Goal: Task Accomplishment & Management: Manage account settings

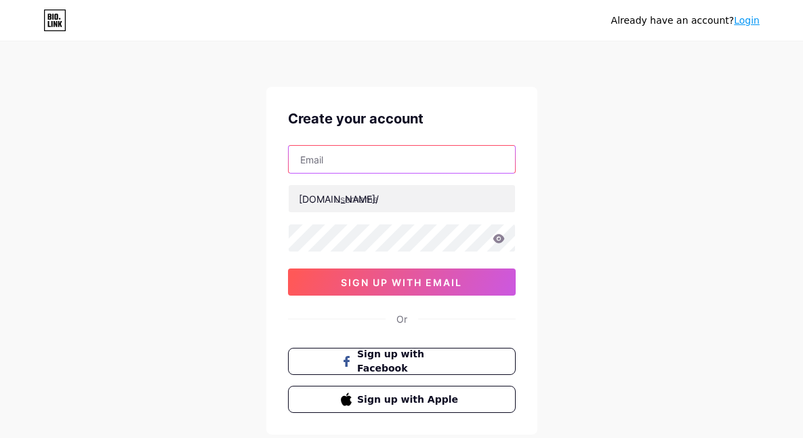
paste input "[EMAIL_ADDRESS][DOMAIN_NAME]"
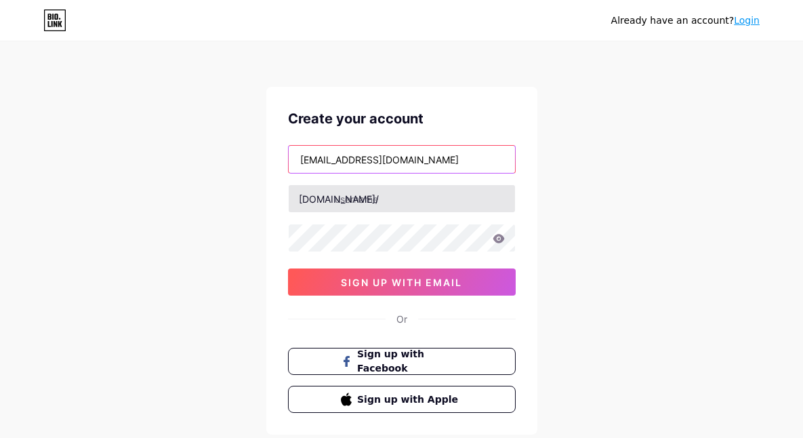
type input "[EMAIL_ADDRESS][DOMAIN_NAME]"
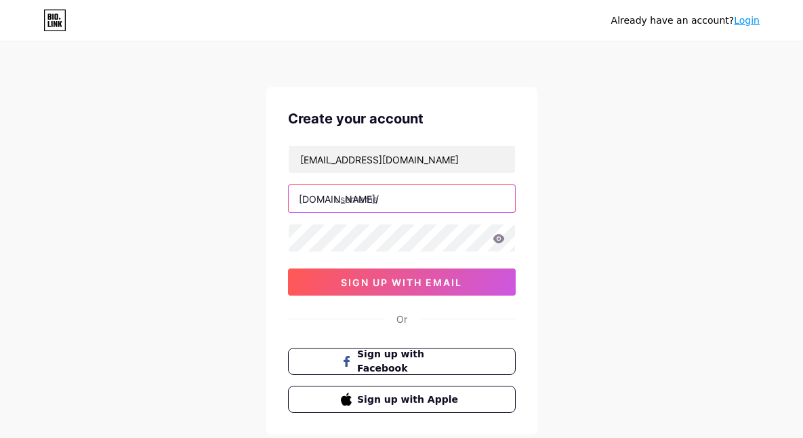
click at [361, 198] on input "text" at bounding box center [402, 198] width 226 height 27
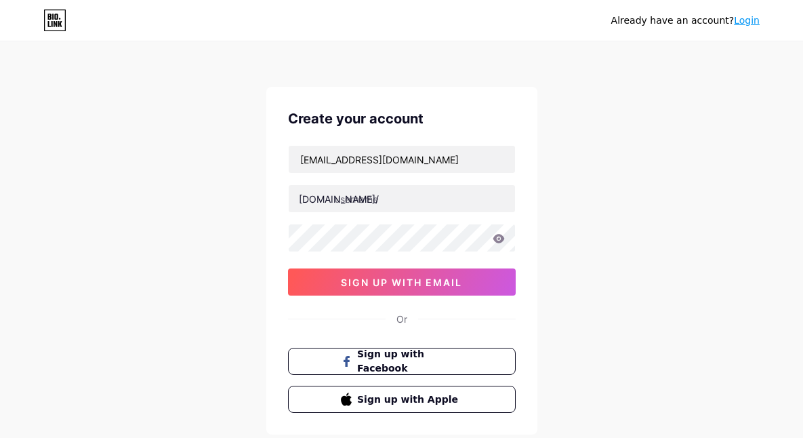
click at [750, 22] on link "Login" at bounding box center [747, 20] width 26 height 11
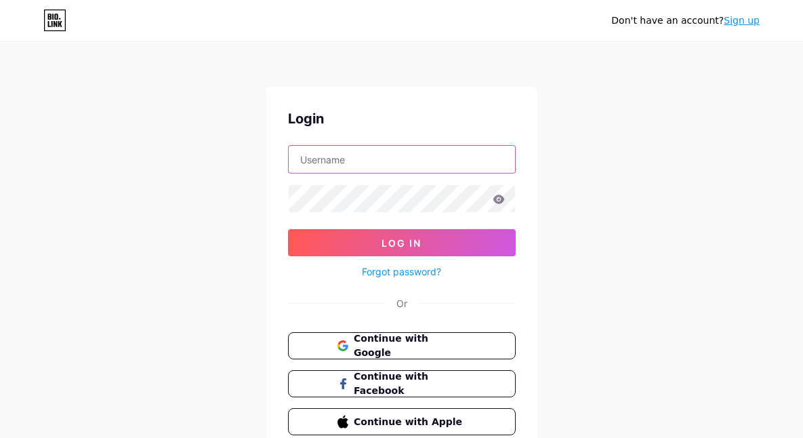
click at [410, 162] on input "text" at bounding box center [402, 159] width 226 height 27
paste input "[EMAIL_ADDRESS][DOMAIN_NAME]"
type input "[EMAIL_ADDRESS][DOMAIN_NAME]"
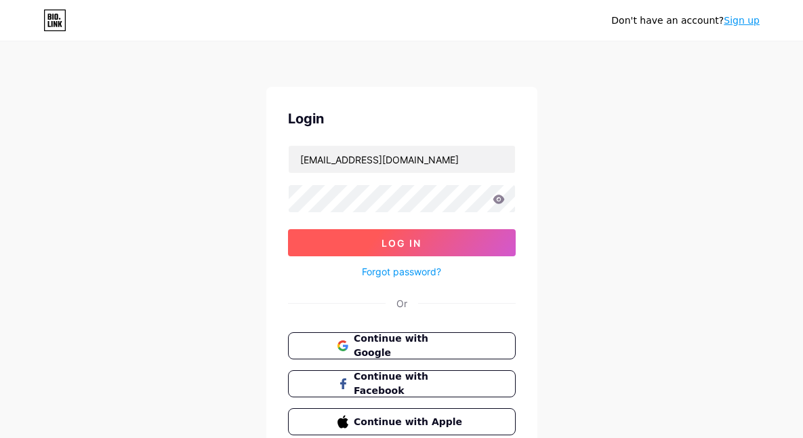
click at [406, 240] on span "Log In" at bounding box center [402, 243] width 40 height 12
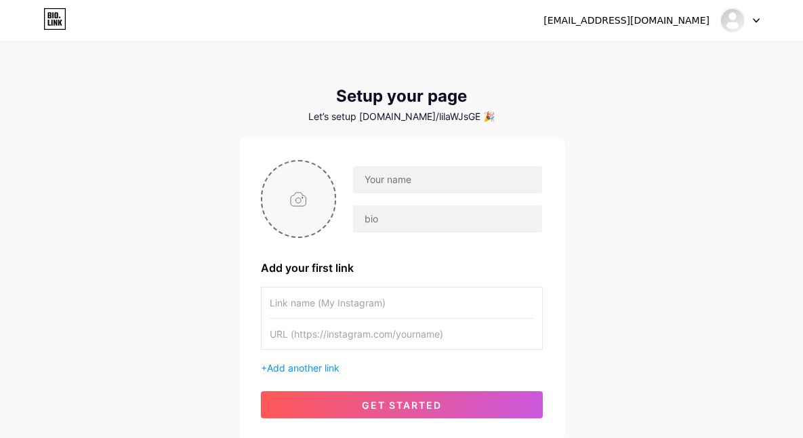
click at [312, 198] on input "file" at bounding box center [298, 198] width 73 height 75
type input "C:\fakepath\Pci4087dwg.png"
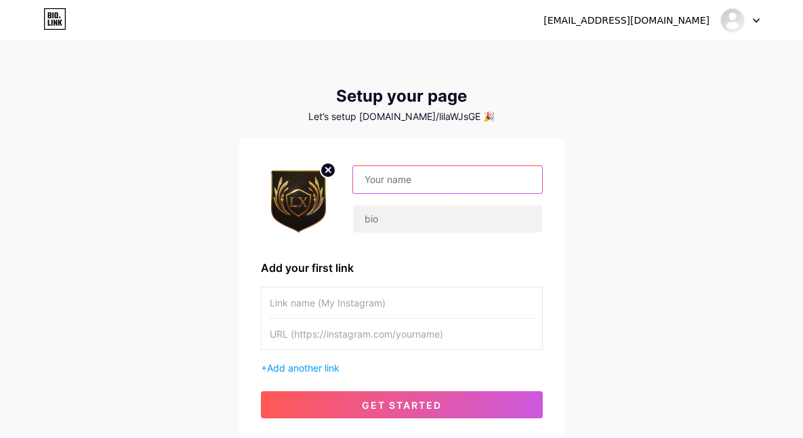
click at [385, 188] on input "text" at bounding box center [447, 179] width 188 height 27
click at [404, 179] on input "text" at bounding box center [447, 179] width 188 height 27
paste input "LXTOTOGACOR"
type input "LXTOTOGACOR"
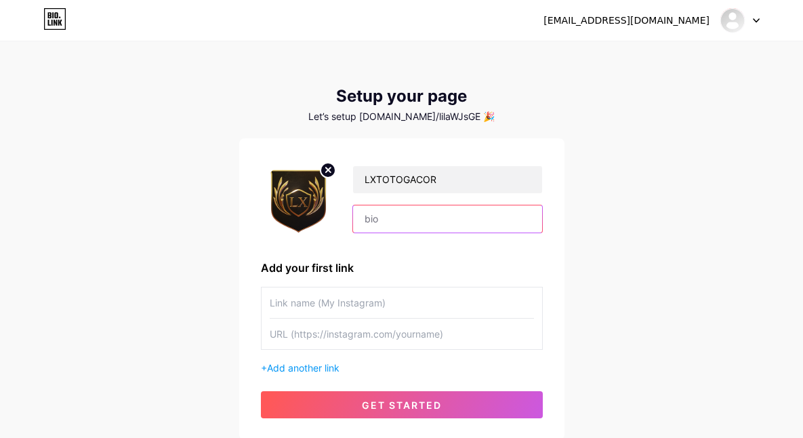
click at [393, 210] on input "text" at bounding box center [447, 218] width 188 height 27
paste input "LXTOTO GACOR: Di Mana Keberuntungan Menanti!"
type input "LXTOTO GACOR: Di Mana Keberuntungan Menanti!"
click at [302, 301] on input "text" at bounding box center [402, 302] width 264 height 31
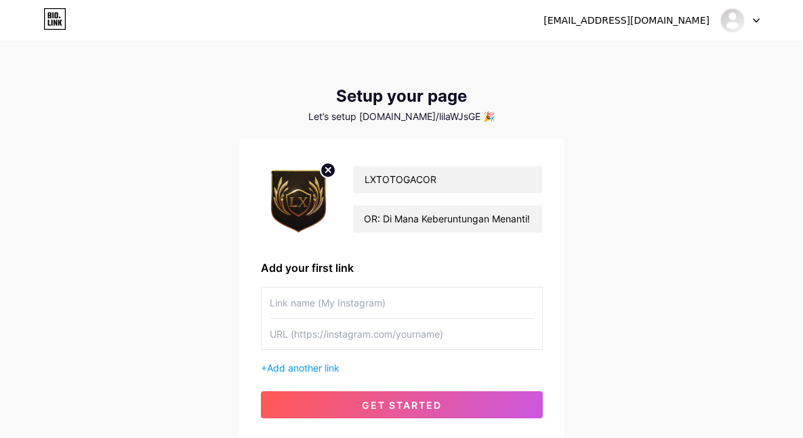
scroll to position [0, 0]
paste input "LOGIN LXTOTO"
type input "LOGIN LXTOTO"
click at [318, 334] on input "text" at bounding box center [402, 334] width 264 height 31
paste input "https://loginwap.gelapsekali.com/lx"
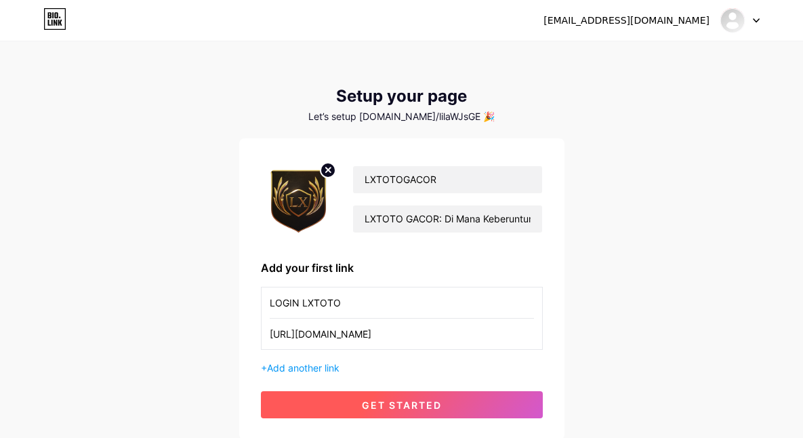
drag, startPoint x: 397, startPoint y: 403, endPoint x: 390, endPoint y: 399, distance: 7.9
click at [397, 403] on span "get started" at bounding box center [402, 405] width 80 height 12
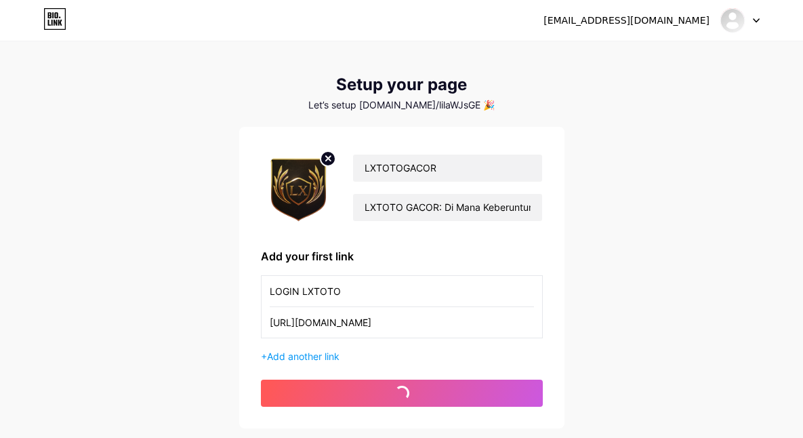
scroll to position [26, 0]
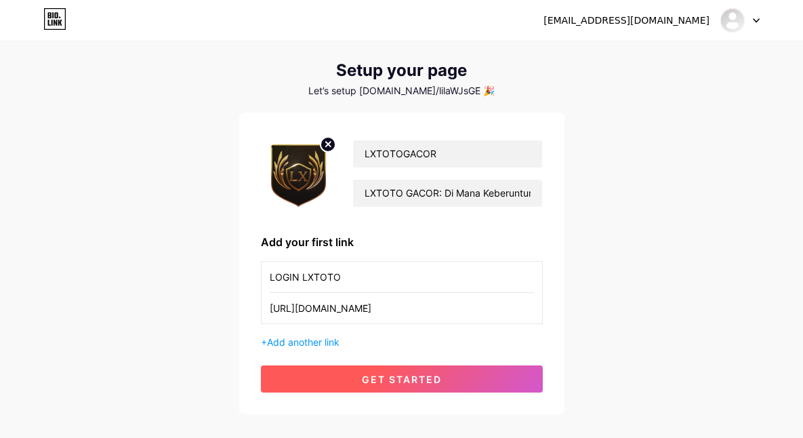
click at [477, 382] on button "get started" at bounding box center [402, 378] width 282 height 27
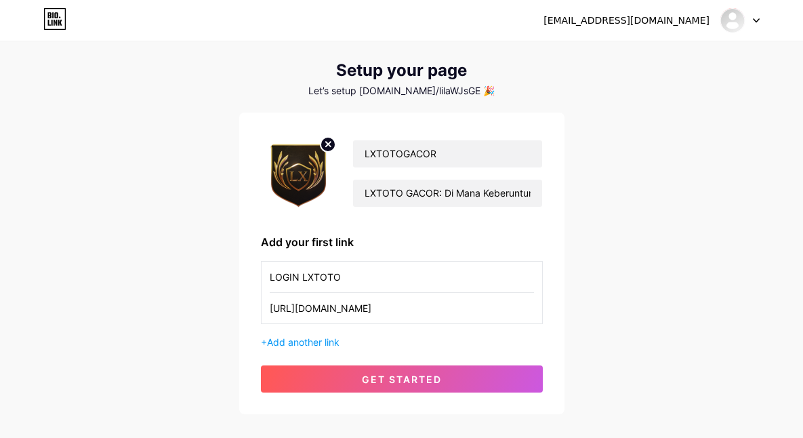
click at [423, 89] on div "Let’s setup [DOMAIN_NAME]/lilaWJsGE 🎉" at bounding box center [401, 90] width 325 height 11
click at [460, 89] on div "Let’s setup [DOMAIN_NAME]/lilaWJsGE 🎉" at bounding box center [401, 90] width 325 height 11
drag, startPoint x: 382, startPoint y: 89, endPoint x: 458, endPoint y: 93, distance: 76.0
click at [458, 93] on div "Let’s setup [DOMAIN_NAME]/lilaWJsGE 🎉" at bounding box center [401, 90] width 325 height 11
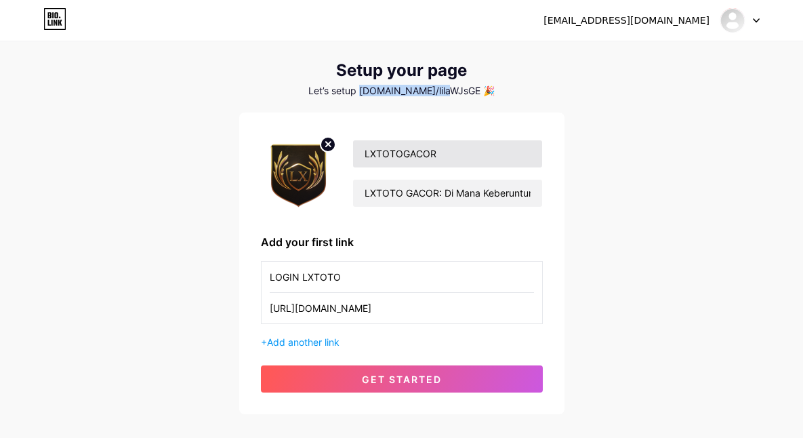
copy div "bio.link/lilaWJsGE"
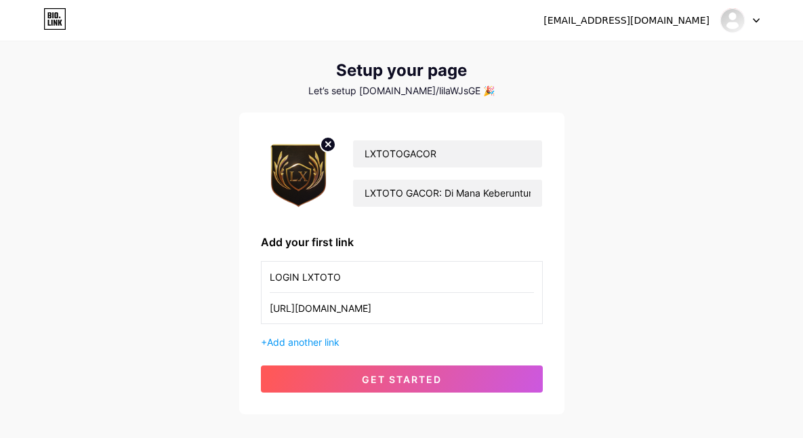
click at [378, 314] on input "https://loginwap.gelapsekali.com/lx" at bounding box center [402, 308] width 264 height 31
paste input "www.instagram.com/namapengguna"
click at [432, 306] on input "https://www.instagram.com/namapengguna" at bounding box center [402, 308] width 264 height 31
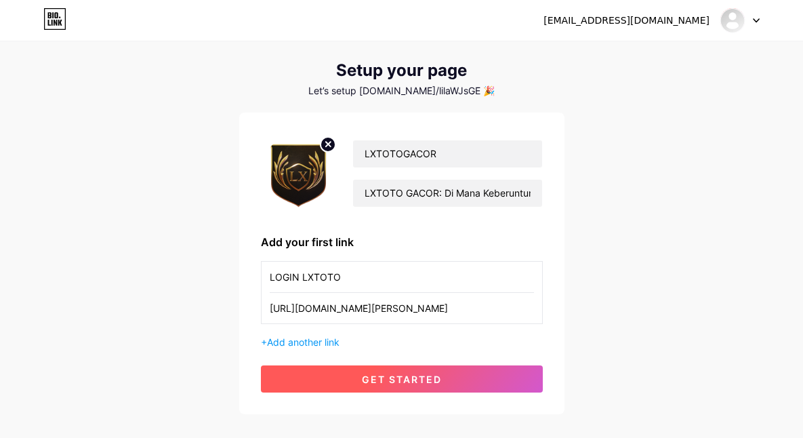
type input "https://www.instagram.com/lila"
click at [459, 383] on button "get started" at bounding box center [402, 378] width 282 height 27
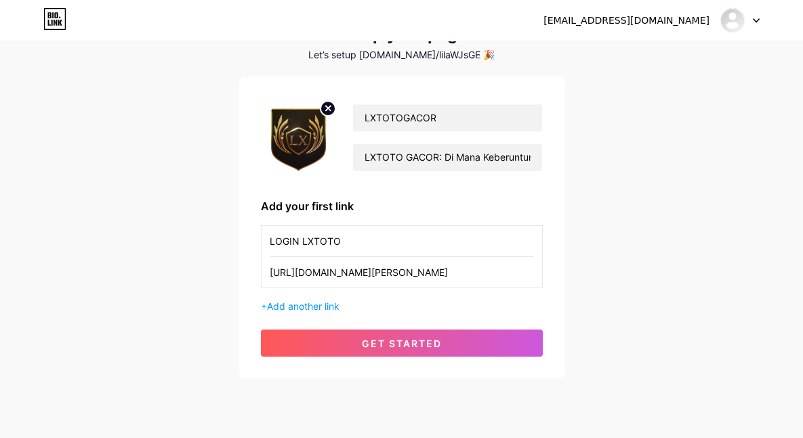
scroll to position [100, 0]
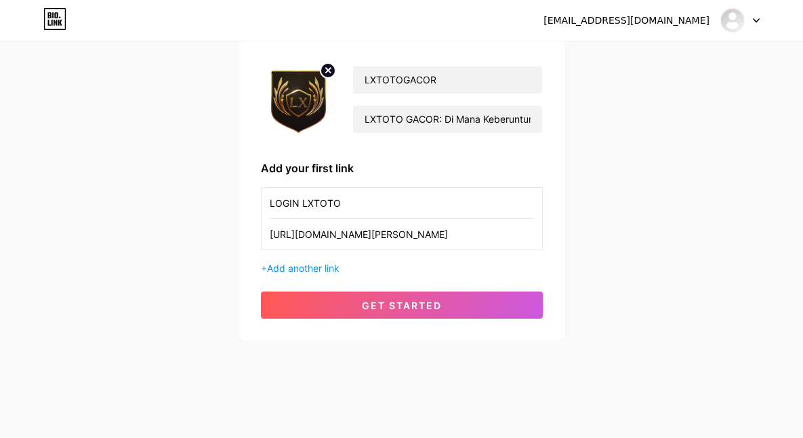
click at [640, 195] on div "lilasyufa@gmail.com Dashboard Logout Setup your page Let’s setup bio.link/lilaW…" at bounding box center [401, 141] width 803 height 483
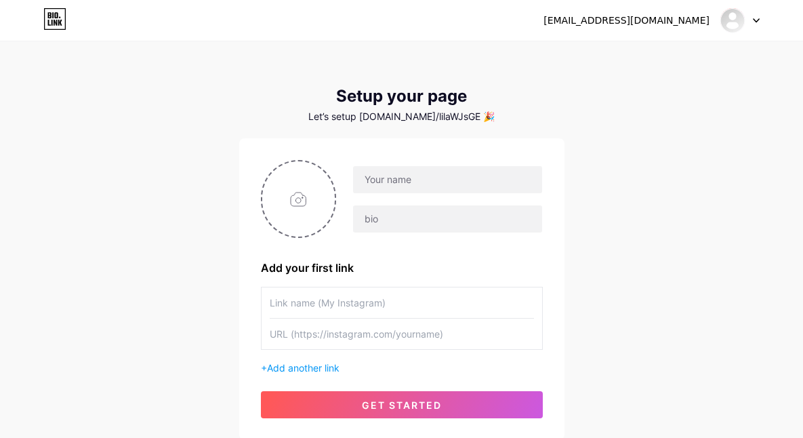
click at [442, 117] on div "Let’s setup [DOMAIN_NAME]/lilaWJsGE 🎉" at bounding box center [401, 116] width 325 height 11
drag, startPoint x: 339, startPoint y: 119, endPoint x: 389, endPoint y: 116, distance: 50.3
click at [377, 116] on div "Let’s setup [DOMAIN_NAME]/lilaWJsGE 🎉" at bounding box center [401, 116] width 325 height 11
click at [390, 116] on div "Let’s setup [DOMAIN_NAME]/lilaWJsGE 🎉" at bounding box center [401, 116] width 325 height 11
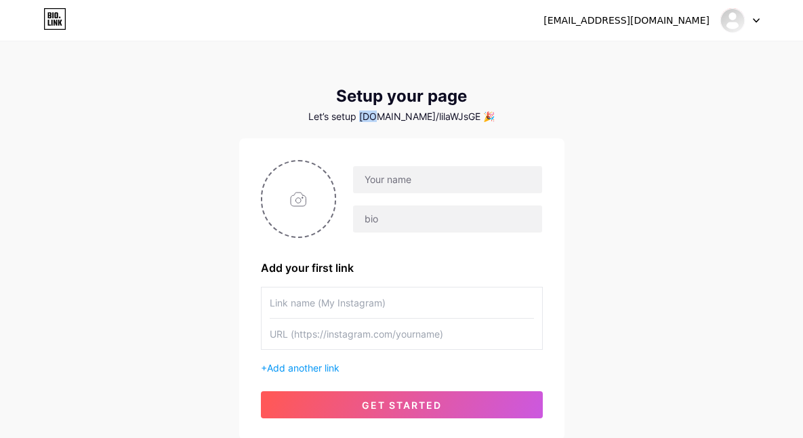
click at [390, 116] on div "Let’s setup [DOMAIN_NAME]/lilaWJsGE 🎉" at bounding box center [401, 116] width 325 height 11
click at [425, 116] on div "Let’s setup [DOMAIN_NAME]/lilaWJsGE 🎉" at bounding box center [401, 116] width 325 height 11
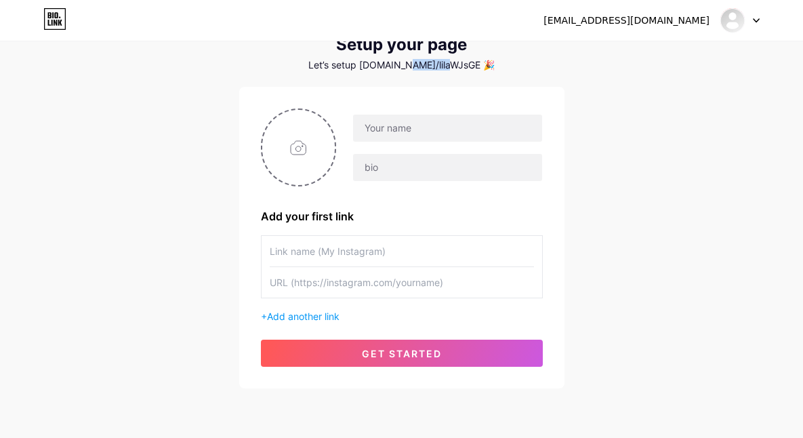
scroll to position [100, 0]
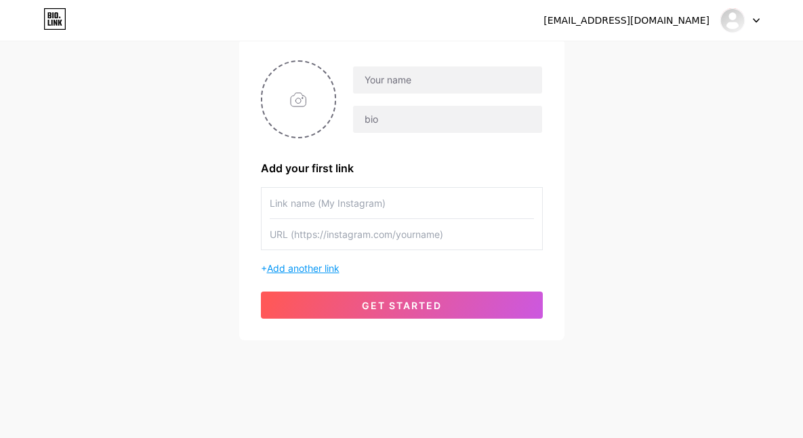
click at [334, 267] on span "Add another link" at bounding box center [303, 268] width 73 height 12
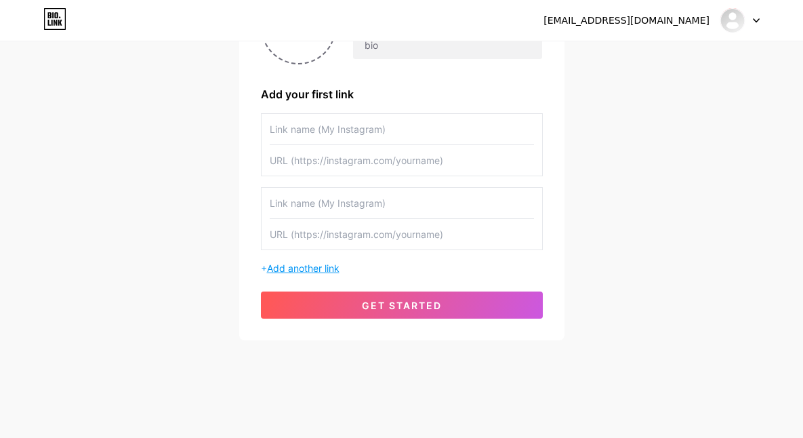
click at [322, 268] on span "Add another link" at bounding box center [303, 268] width 73 height 12
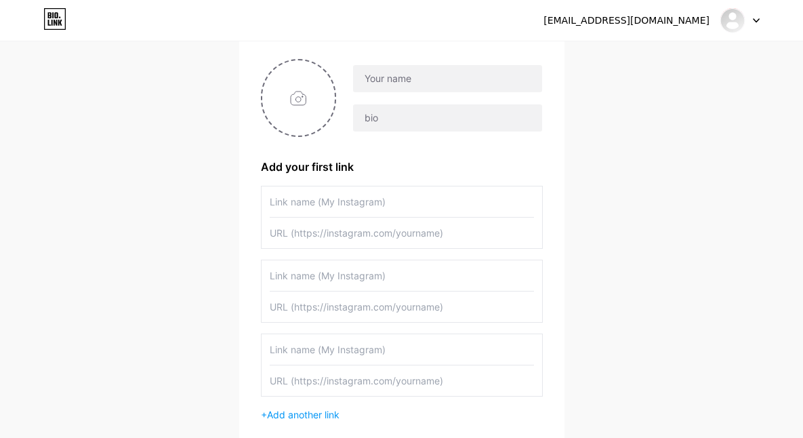
scroll to position [0, 0]
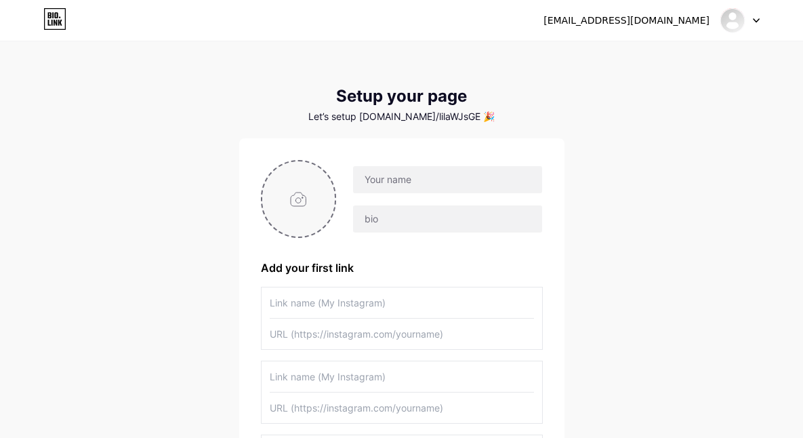
click at [310, 195] on input "file" at bounding box center [298, 198] width 73 height 75
type input "C:\fakepath\Pci4087dwg.png"
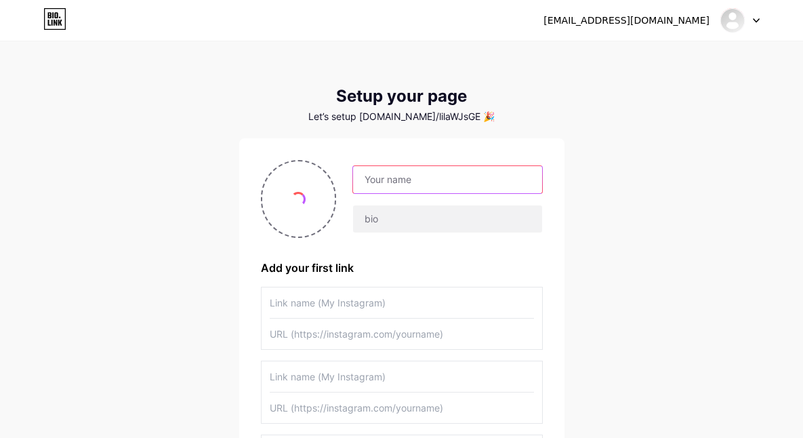
click at [406, 177] on input "text" at bounding box center [447, 179] width 188 height 27
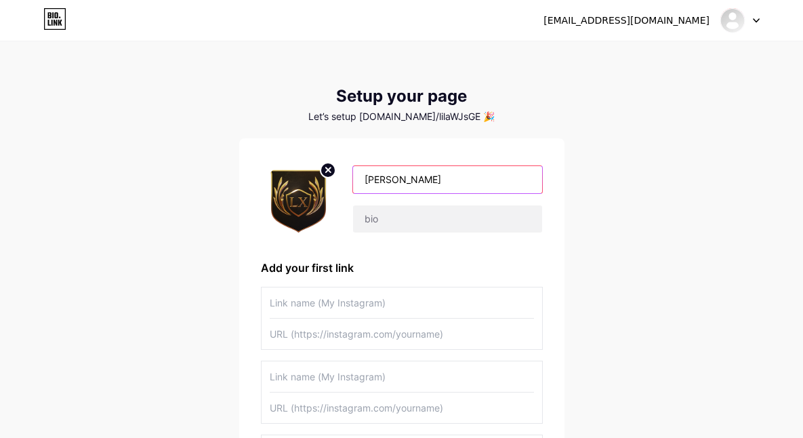
type input "[PERSON_NAME]"
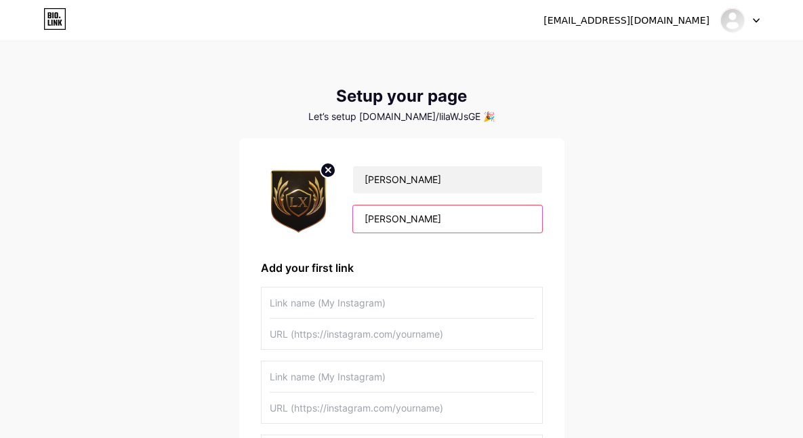
type input "[PERSON_NAME]"
click at [372, 295] on input "text" at bounding box center [402, 302] width 264 height 31
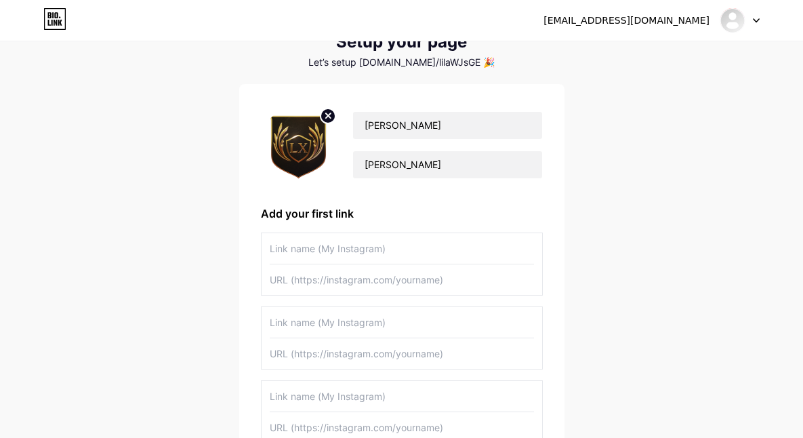
scroll to position [117, 0]
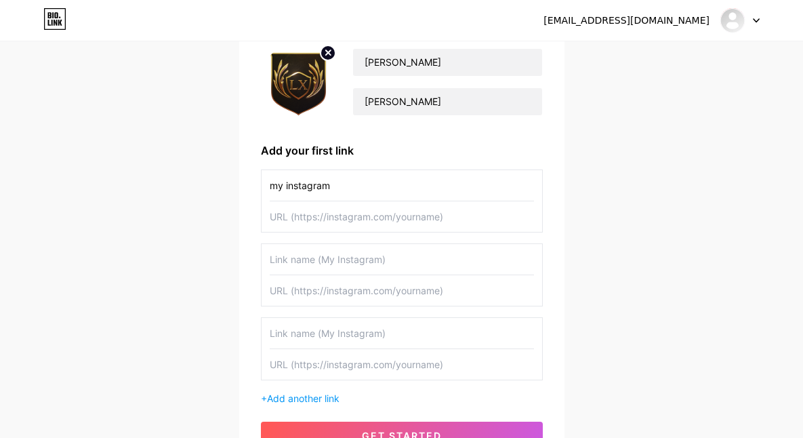
type input "my instagram"
click at [419, 223] on input "text" at bounding box center [402, 216] width 264 height 31
drag, startPoint x: 287, startPoint y: 218, endPoint x: 422, endPoint y: 218, distance: 134.9
click at [414, 218] on input "text" at bounding box center [402, 216] width 264 height 31
click at [431, 218] on input "text" at bounding box center [402, 216] width 264 height 31
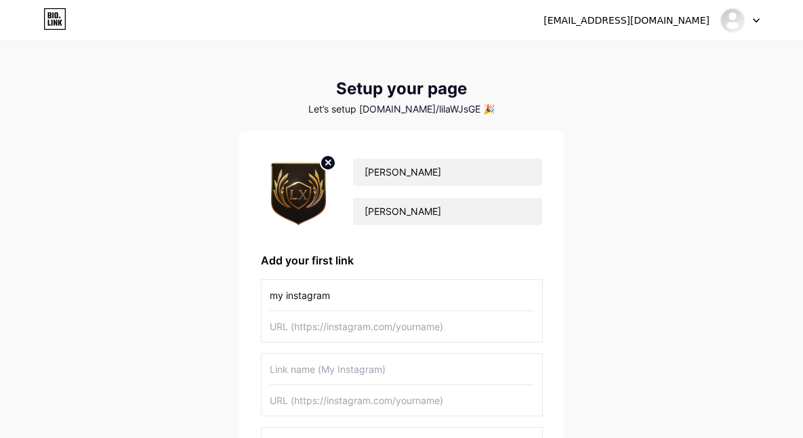
scroll to position [0, 0]
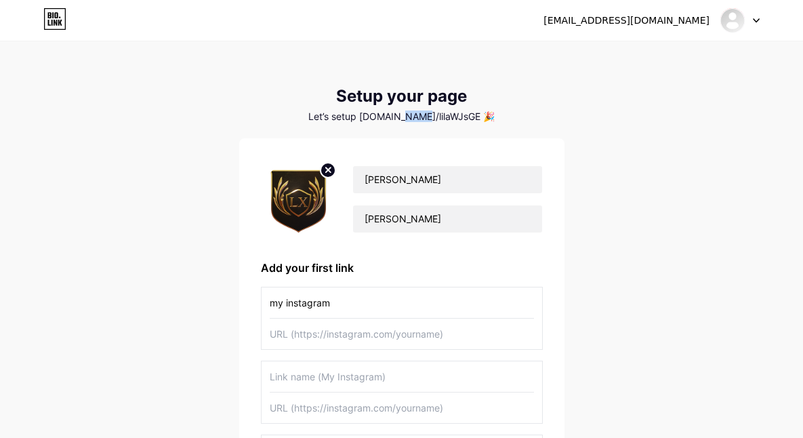
drag, startPoint x: 411, startPoint y: 116, endPoint x: 424, endPoint y: 117, distance: 13.6
click at [424, 117] on div "Let’s setup [DOMAIN_NAME]/lilaWJsGE 🎉" at bounding box center [401, 116] width 325 height 11
click at [428, 116] on div "Let’s setup [DOMAIN_NAME]/lilaWJsGE 🎉" at bounding box center [401, 116] width 325 height 11
click at [645, 127] on div "[EMAIL_ADDRESS][DOMAIN_NAME] Dashboard Logout Setup your page Let’s setup [DOMA…" at bounding box center [401, 315] width 803 height 631
